Goal: Task Accomplishment & Management: Manage account settings

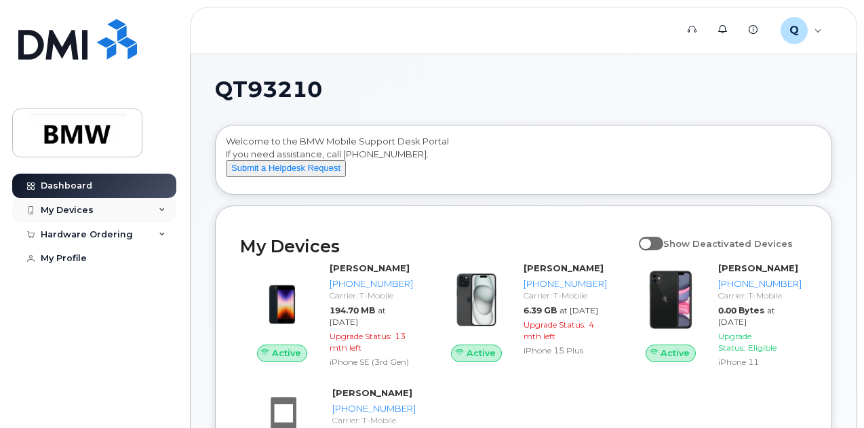
click at [163, 212] on icon at bounding box center [162, 210] width 7 height 7
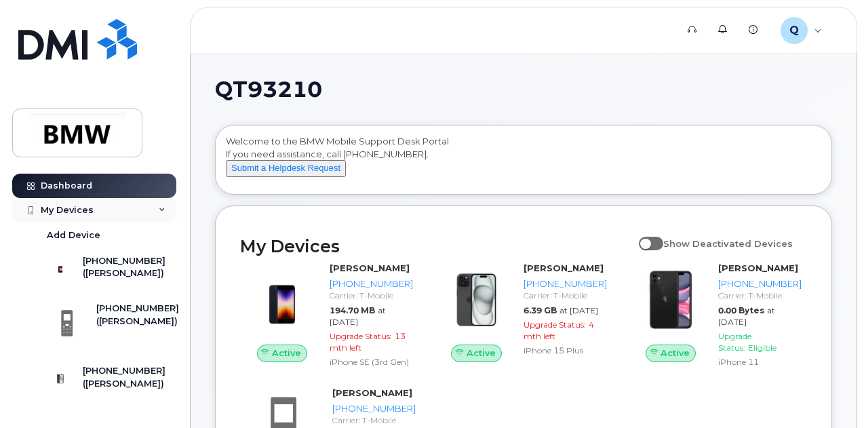
click at [161, 208] on div "My Devices" at bounding box center [94, 210] width 164 height 24
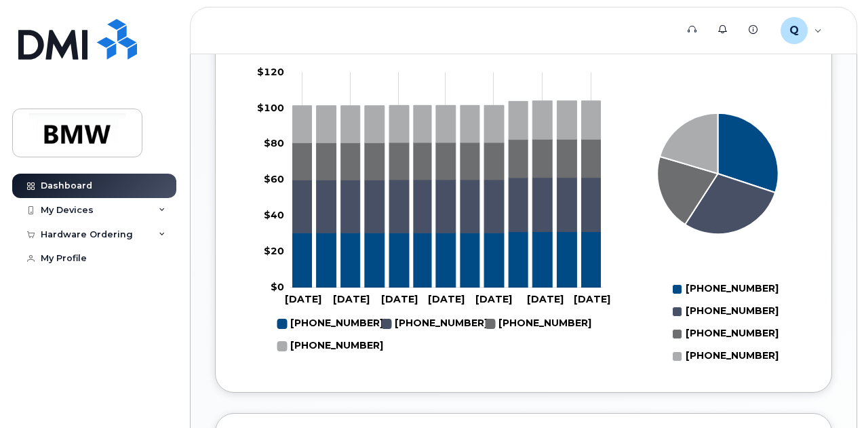
scroll to position [654, 0]
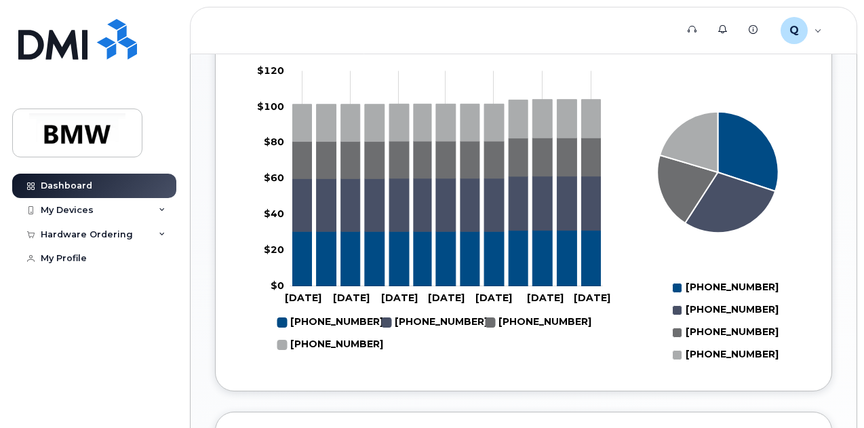
click at [317, 286] on icon "864-386-0170" at bounding box center [327, 258] width 20 height 55
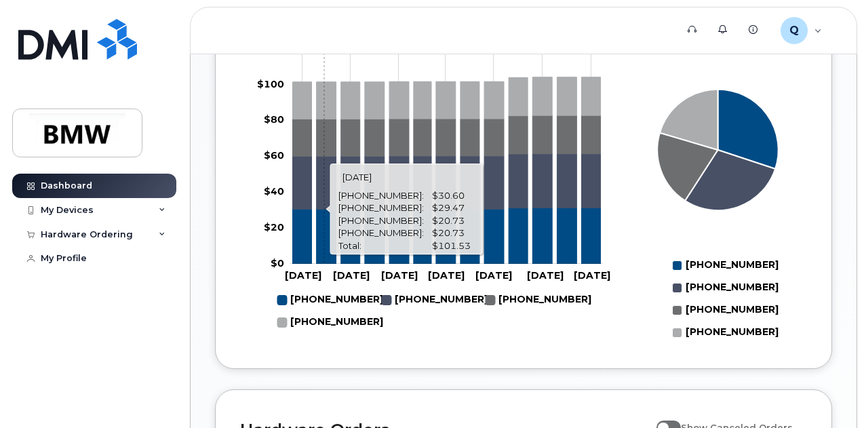
scroll to position [678, 0]
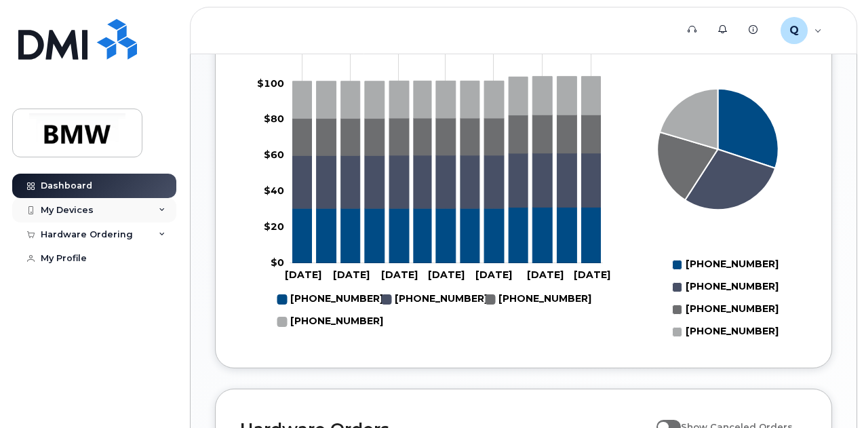
click at [133, 209] on div "My Devices" at bounding box center [94, 210] width 164 height 24
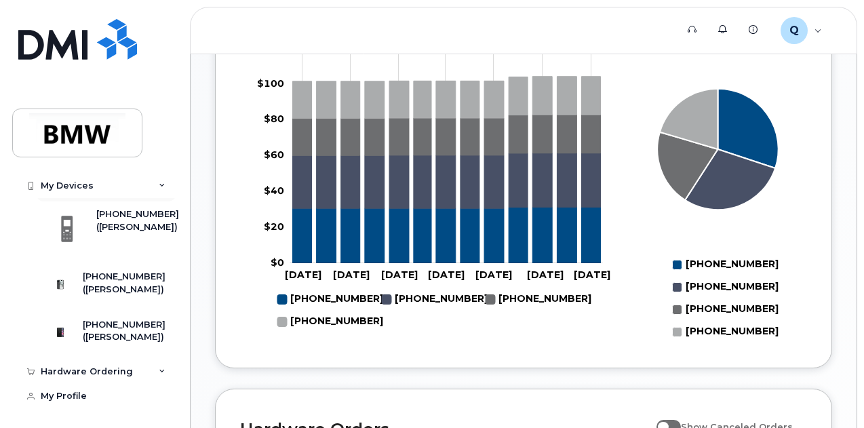
scroll to position [77, 0]
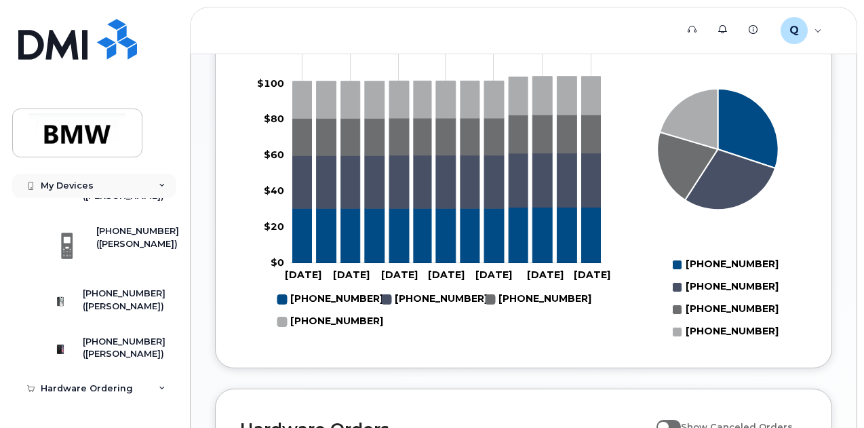
click at [153, 187] on div "My Devices" at bounding box center [94, 186] width 164 height 24
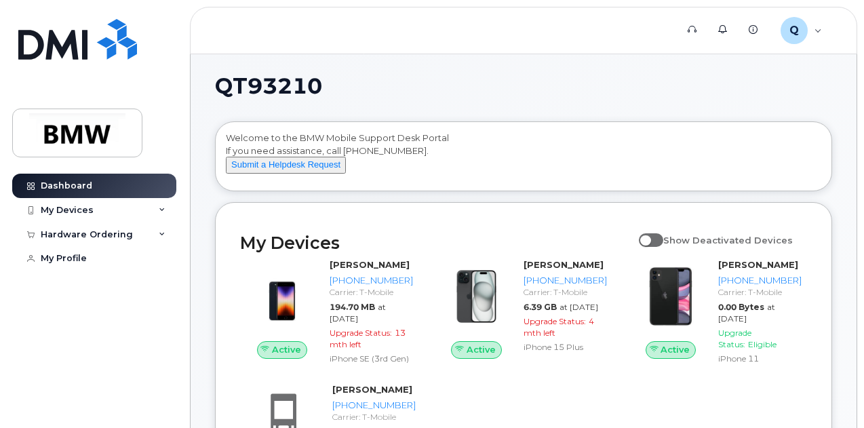
scroll to position [0, 0]
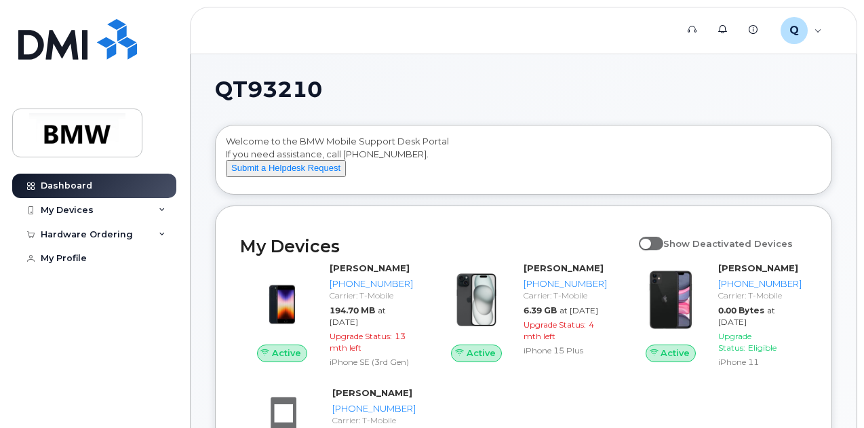
click at [663, 250] on span at bounding box center [651, 244] width 24 height 14
click at [650, 241] on input "Show Deactivated Devices" at bounding box center [644, 236] width 11 height 11
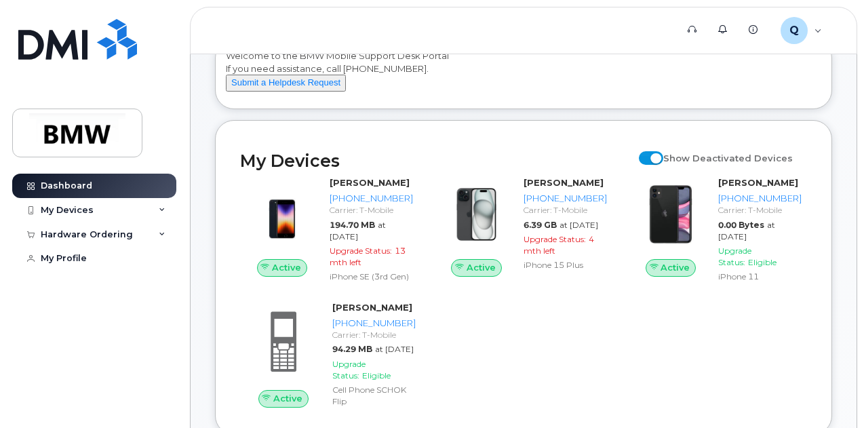
scroll to position [86, 0]
click at [662, 164] on span at bounding box center [651, 158] width 24 height 14
click at [650, 155] on input "Show Deactivated Devices" at bounding box center [644, 149] width 11 height 11
checkbox input "false"
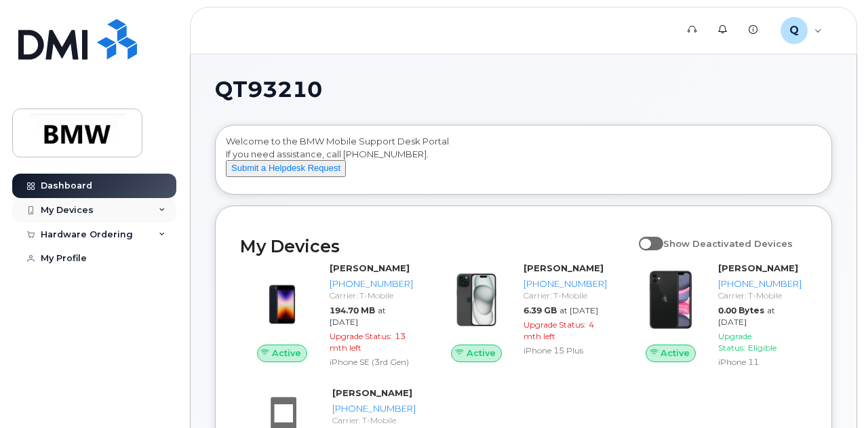
click at [92, 205] on div "My Devices" at bounding box center [94, 210] width 164 height 24
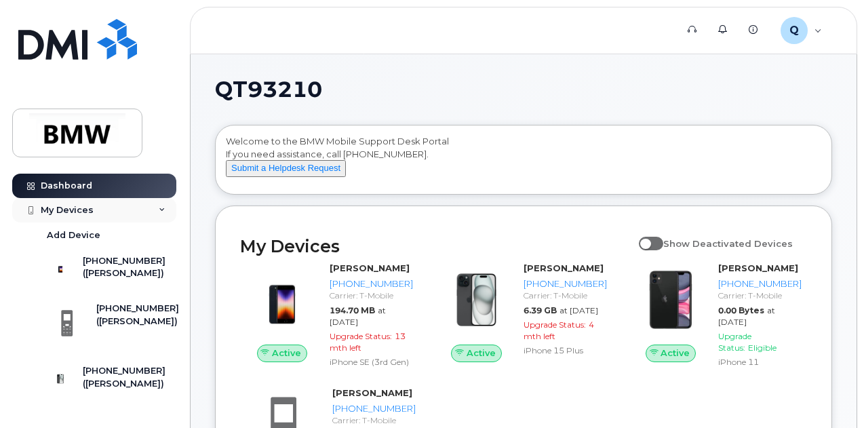
click at [138, 203] on div "My Devices" at bounding box center [94, 210] width 164 height 24
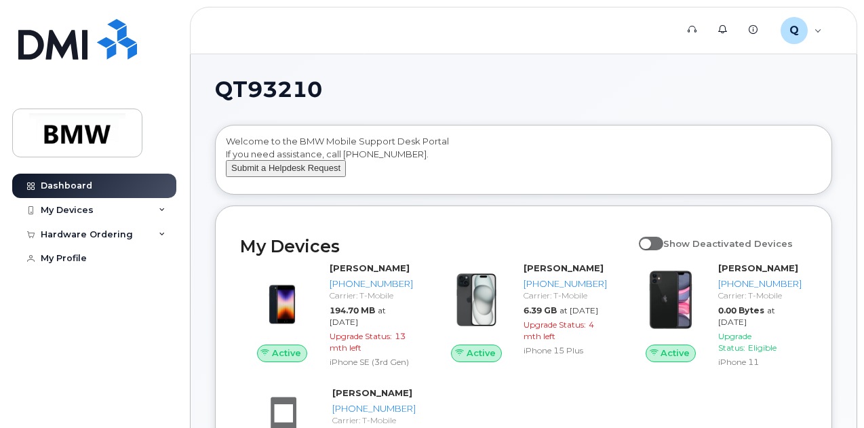
click at [229, 177] on button "Submit a Helpdesk Request" at bounding box center [286, 168] width 120 height 17
